Goal: Task Accomplishment & Management: Use online tool/utility

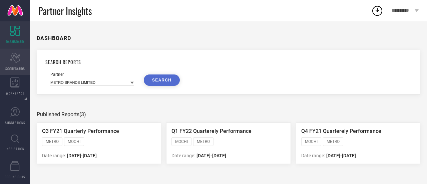
click at [19, 60] on icon at bounding box center [15, 58] width 10 height 10
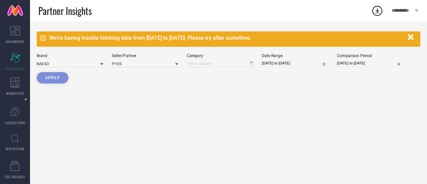
type input "All"
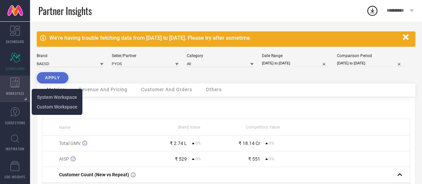
click at [20, 92] on span "WORKSPACE" at bounding box center [15, 93] width 18 height 5
click at [43, 97] on span "System Workspace" at bounding box center [57, 96] width 40 height 5
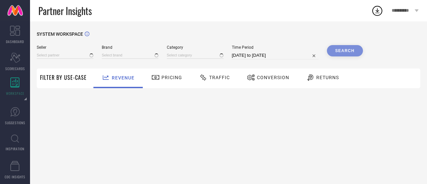
type input "All"
type input "1 STOP FASHION"
type input "All"
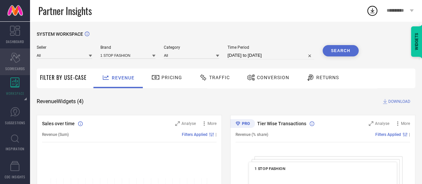
click at [15, 61] on icon at bounding box center [15, 58] width 10 height 10
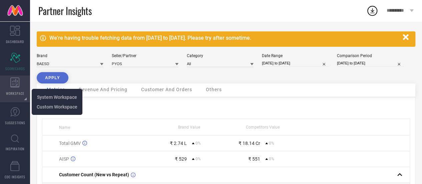
click at [17, 90] on div "WORKSPACE" at bounding box center [15, 88] width 30 height 27
click at [50, 104] on span "Custom Workspace" at bounding box center [57, 106] width 41 height 5
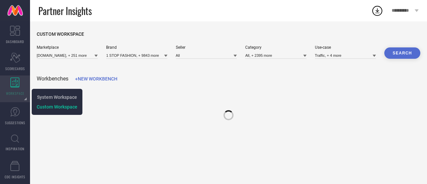
type input "[DOMAIN_NAME], + 251 more"
type input "1 STOP FASHION, + 9843 more"
type input "All"
type input "All, + 2395 more"
type input "Traffic, + 4 more"
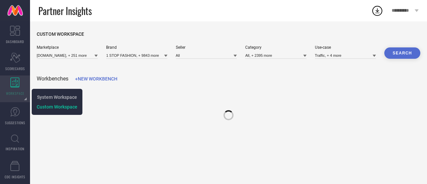
click at [17, 84] on icon at bounding box center [14, 82] width 9 height 10
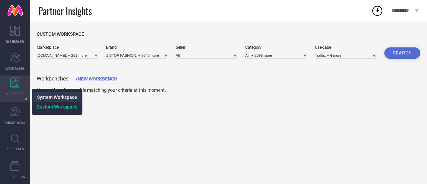
click at [51, 94] on link "System Workspace" at bounding box center [57, 97] width 40 height 6
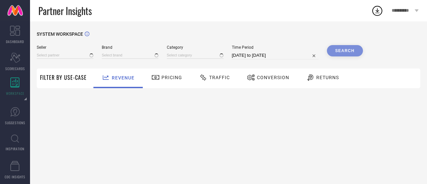
type input "All"
type input "1 STOP FASHION"
type input "All"
click at [67, 51] on div "Seller All" at bounding box center [65, 52] width 57 height 14
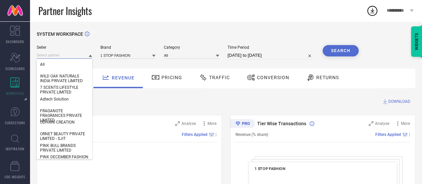
click at [69, 55] on input at bounding box center [64, 55] width 55 height 7
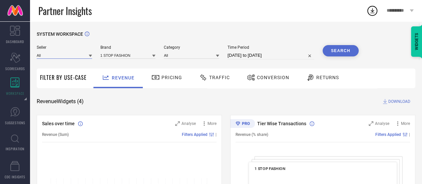
click at [69, 55] on input at bounding box center [64, 55] width 55 height 7
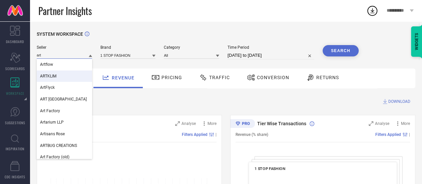
type input "art"
click at [65, 75] on div "ARTKLIM" at bounding box center [64, 75] width 55 height 11
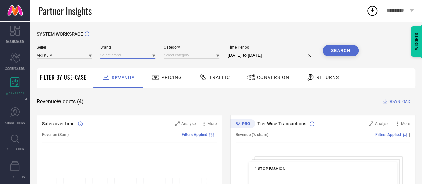
click at [113, 58] on input at bounding box center [127, 55] width 55 height 7
click at [127, 57] on input at bounding box center [127, 55] width 55 height 7
click at [133, 61] on div "ARTKLIM" at bounding box center [127, 64] width 55 height 11
click at [174, 55] on input at bounding box center [191, 55] width 55 height 7
click at [182, 57] on input at bounding box center [191, 55] width 55 height 7
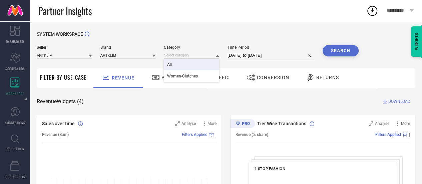
click at [187, 62] on div "All" at bounding box center [191, 64] width 55 height 11
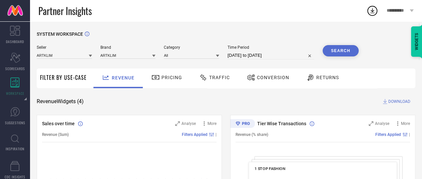
click at [244, 53] on input "[DATE] to [DATE]" at bounding box center [271, 55] width 87 height 8
select select "7"
select select "2025"
select select "8"
select select "2025"
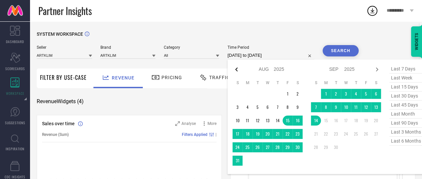
click at [238, 68] on icon at bounding box center [237, 69] width 8 height 8
select select "6"
select select "2025"
select select "7"
select select "2025"
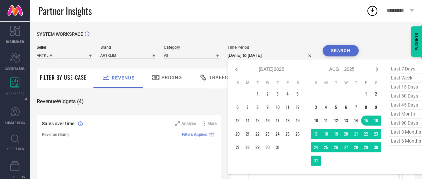
click at [407, 131] on span "last 3 months" at bounding box center [406, 131] width 33 height 9
type input "[DATE] to [DATE]"
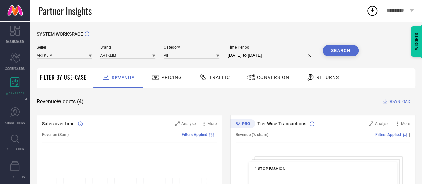
click at [344, 52] on button "Search" at bounding box center [341, 50] width 36 height 11
click at [393, 102] on span "DOWNLOAD" at bounding box center [400, 101] width 22 height 7
